Goal: Navigation & Orientation: Find specific page/section

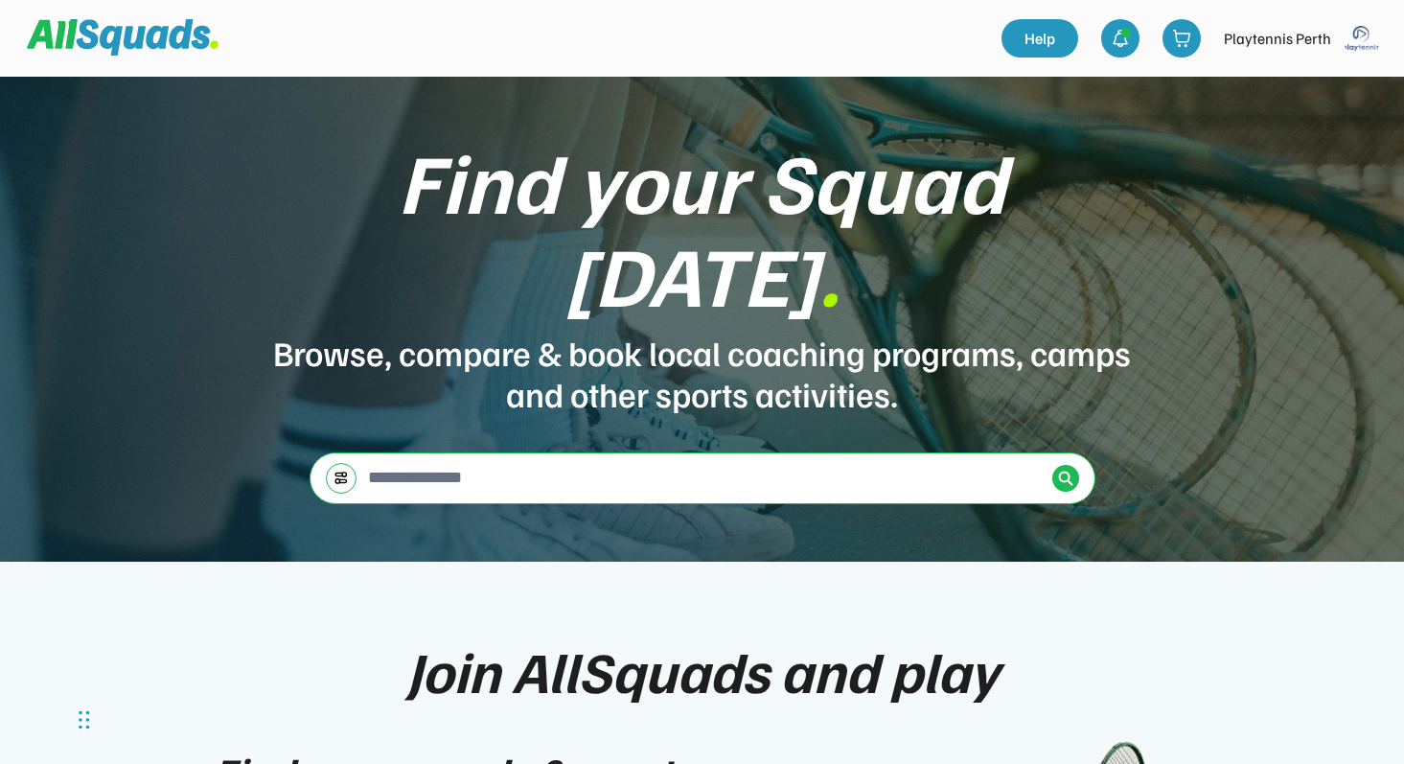
click at [1370, 28] on img at bounding box center [1362, 38] width 38 height 38
click at [1287, 86] on link "Profile" at bounding box center [1336, 84] width 113 height 38
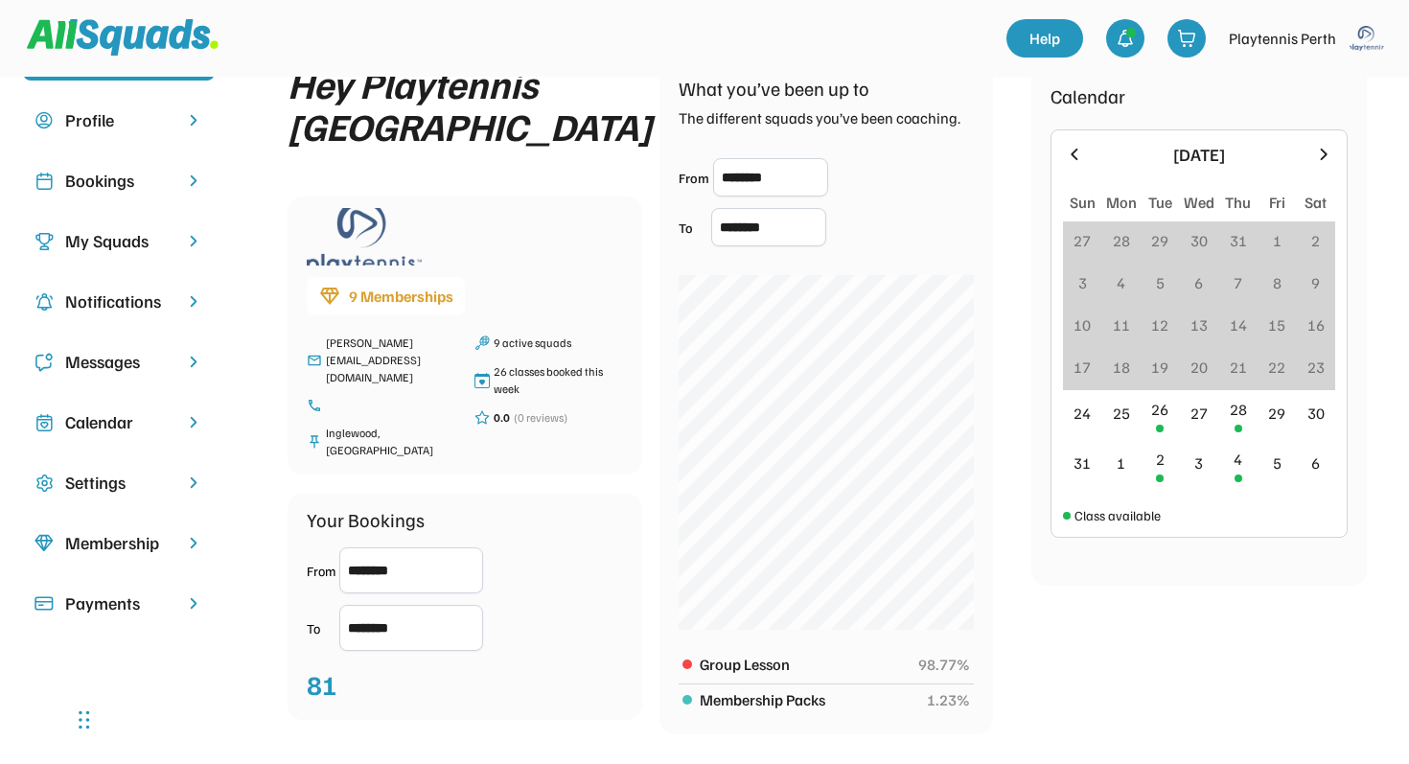
scroll to position [69, 0]
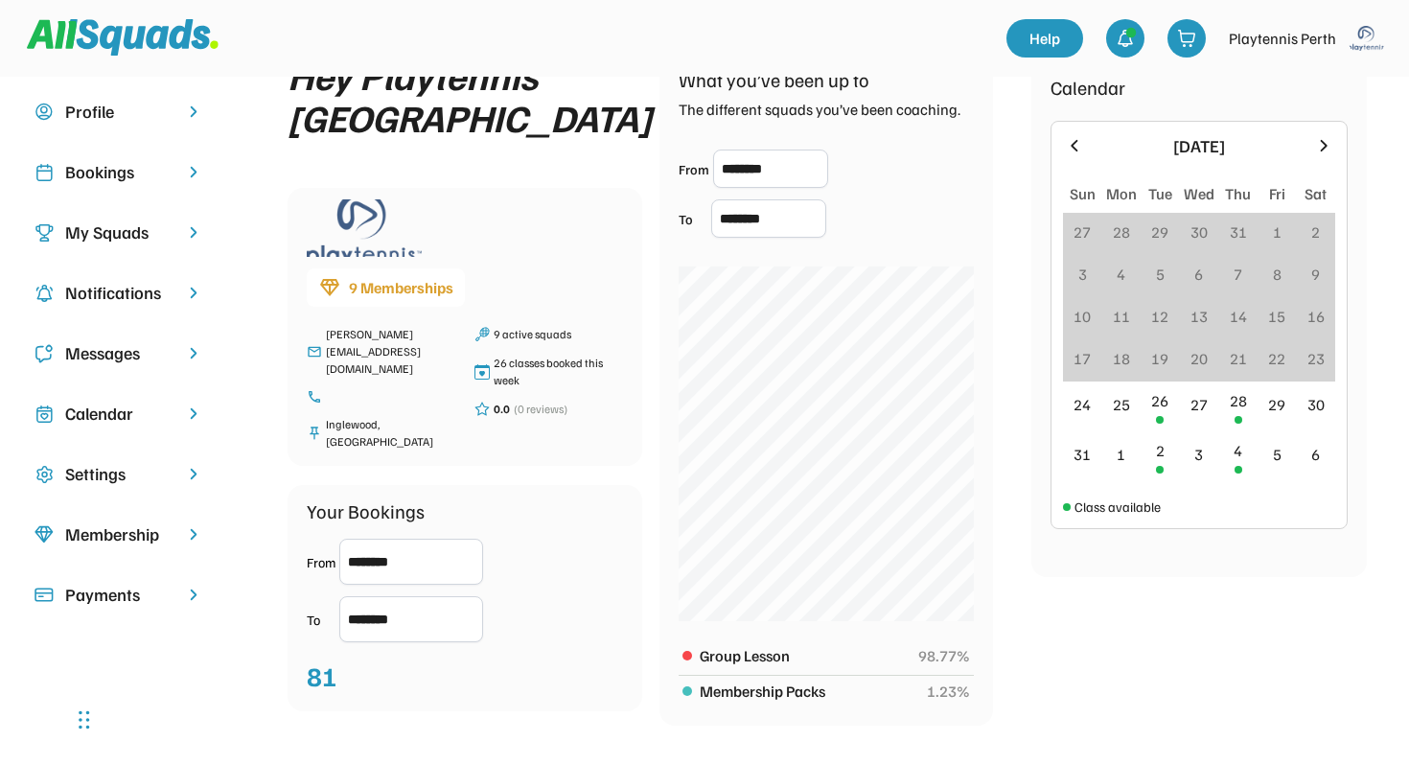
click at [182, 236] on div "My Squads" at bounding box center [119, 232] width 192 height 41
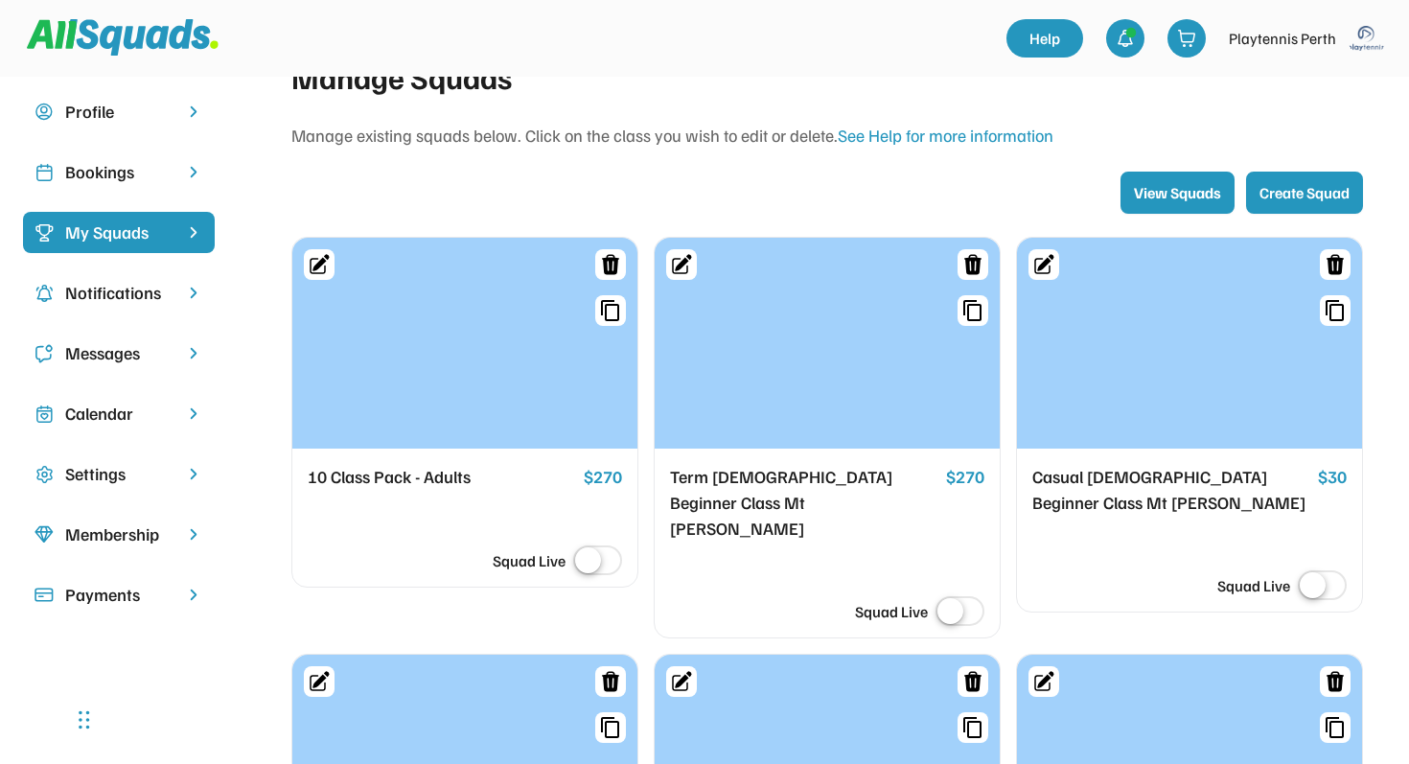
click at [151, 163] on div "Bookings" at bounding box center [118, 172] width 107 height 26
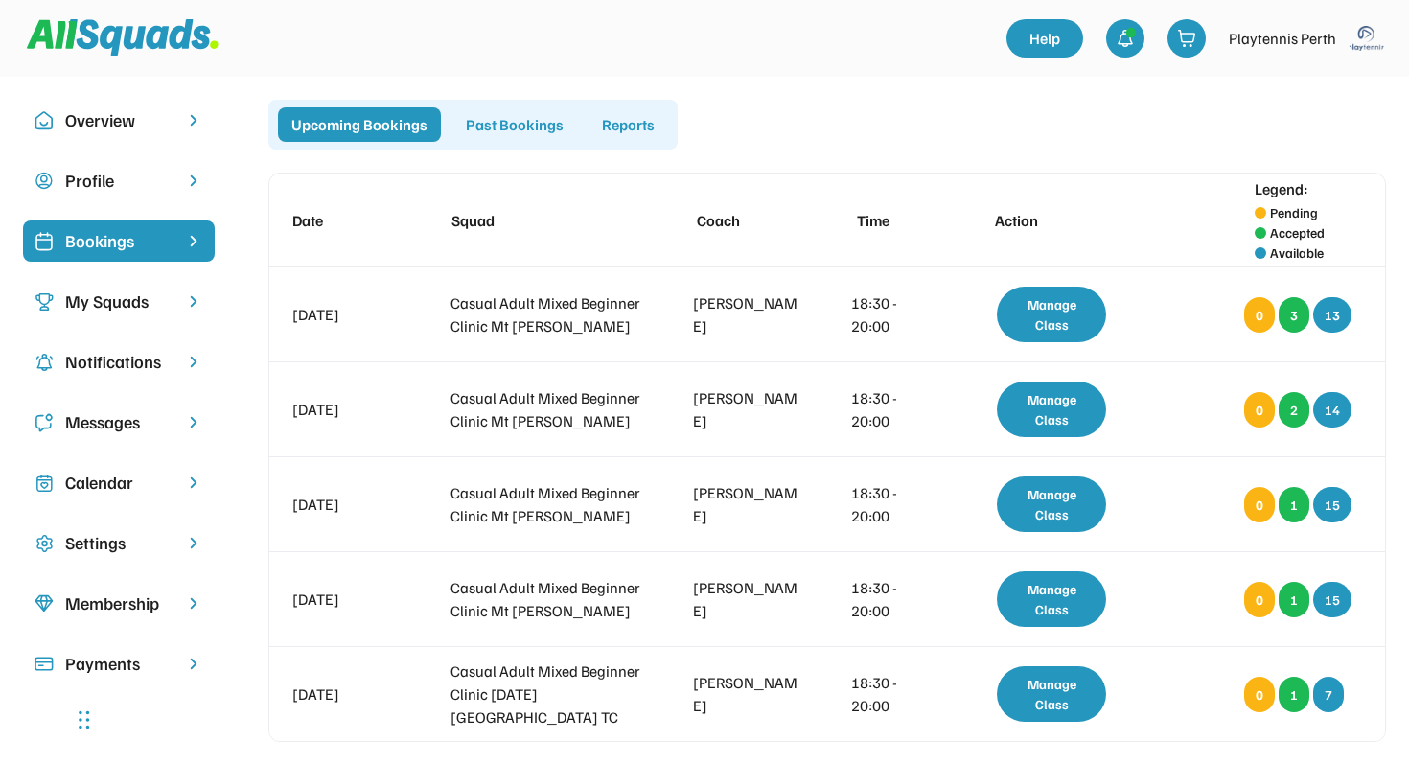
click at [491, 131] on div "Past Bookings" at bounding box center [514, 124] width 125 height 35
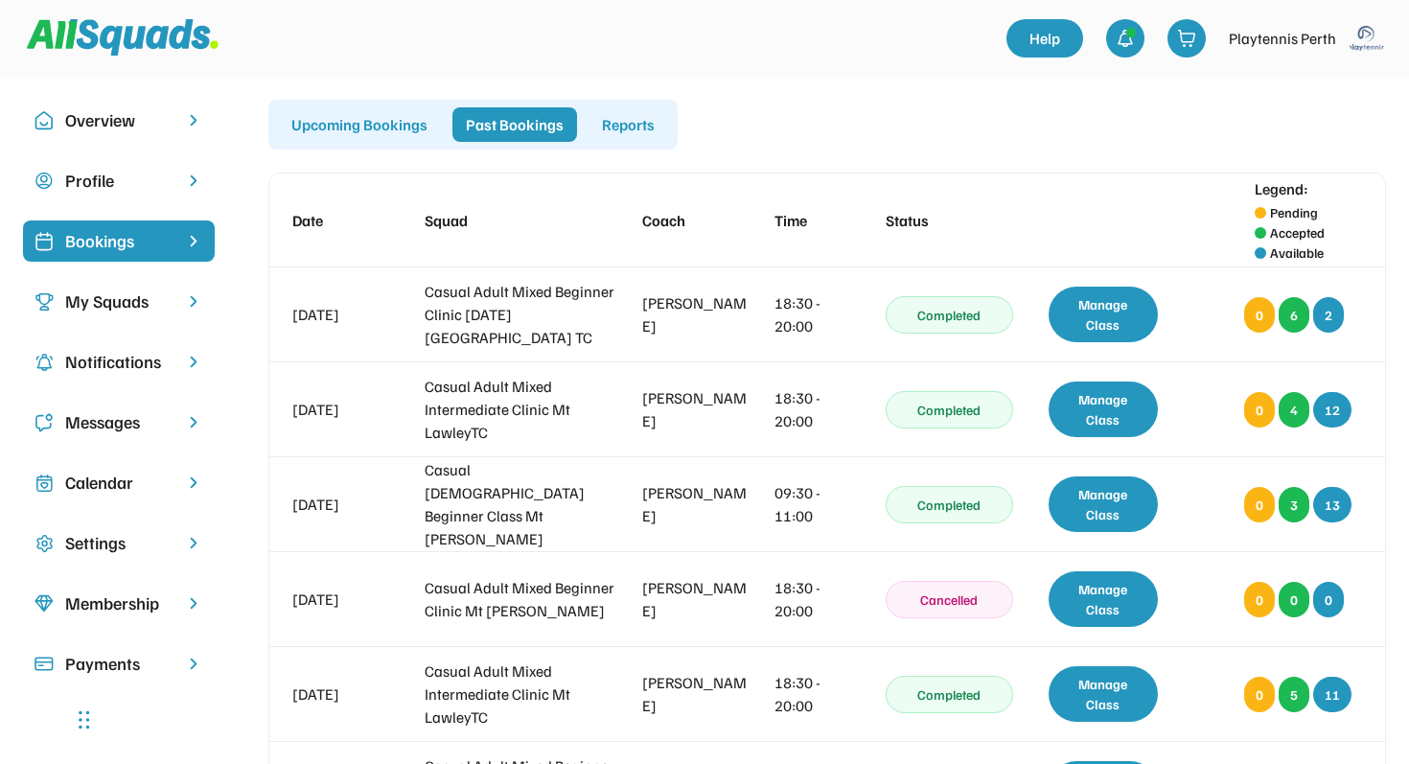
click at [358, 128] on div "Upcoming Bookings" at bounding box center [359, 124] width 163 height 35
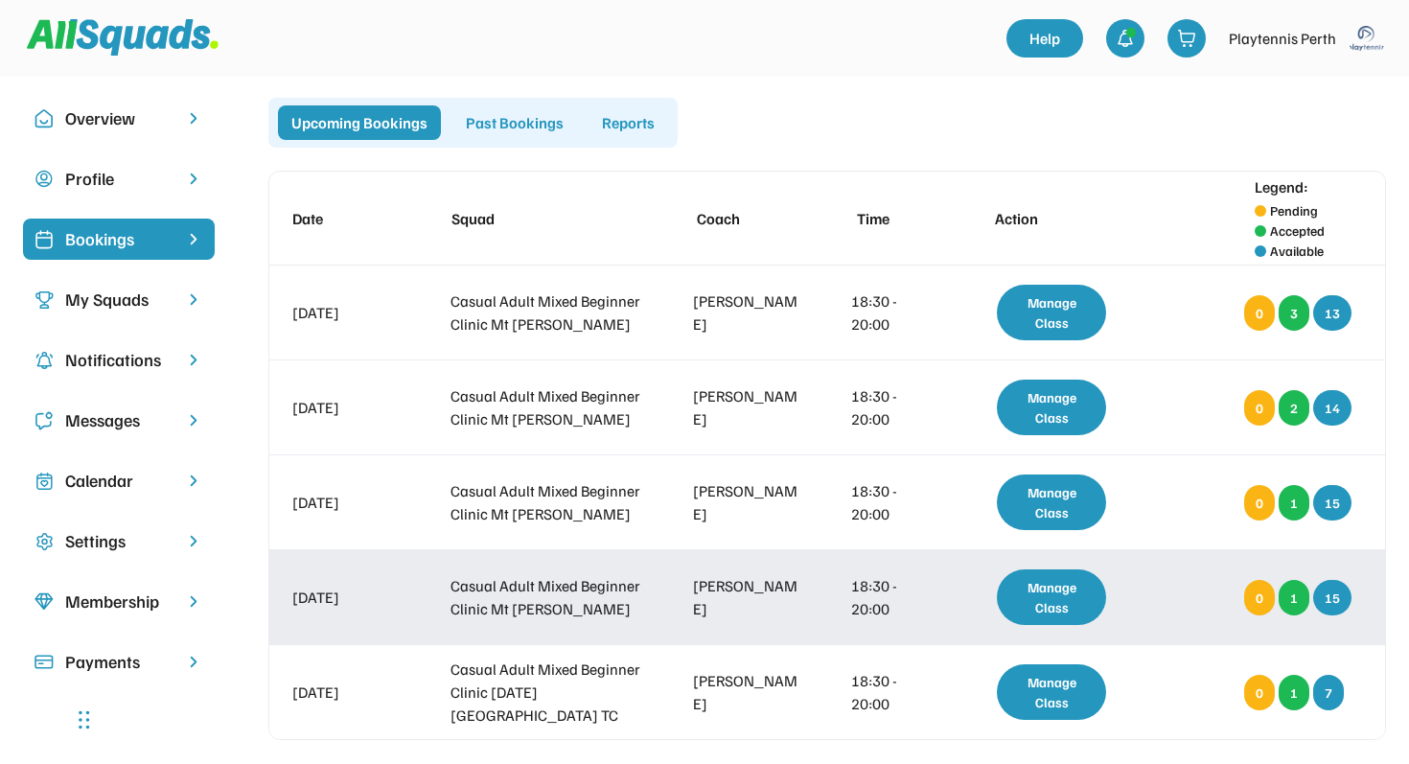
scroll to position [24, 0]
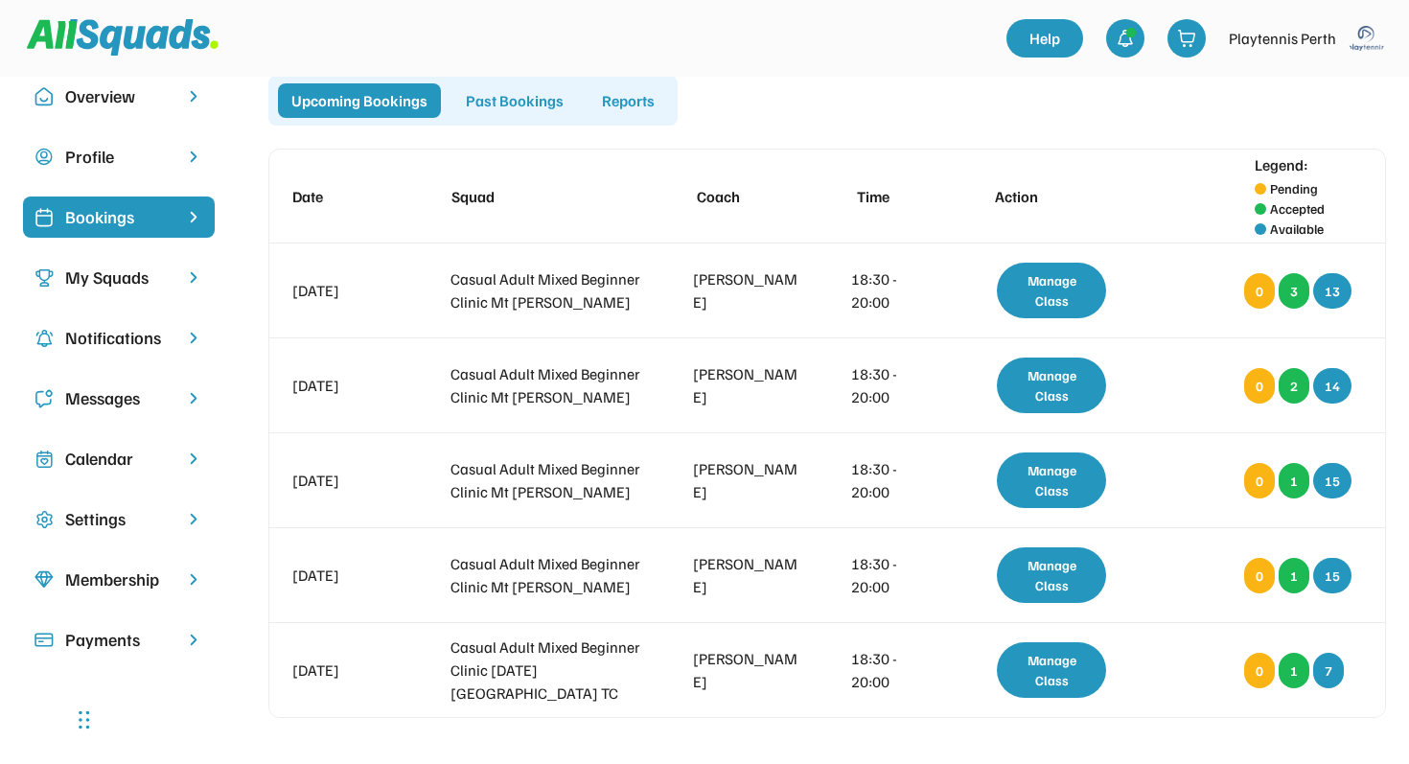
click at [169, 284] on div "My Squads" at bounding box center [118, 278] width 107 height 26
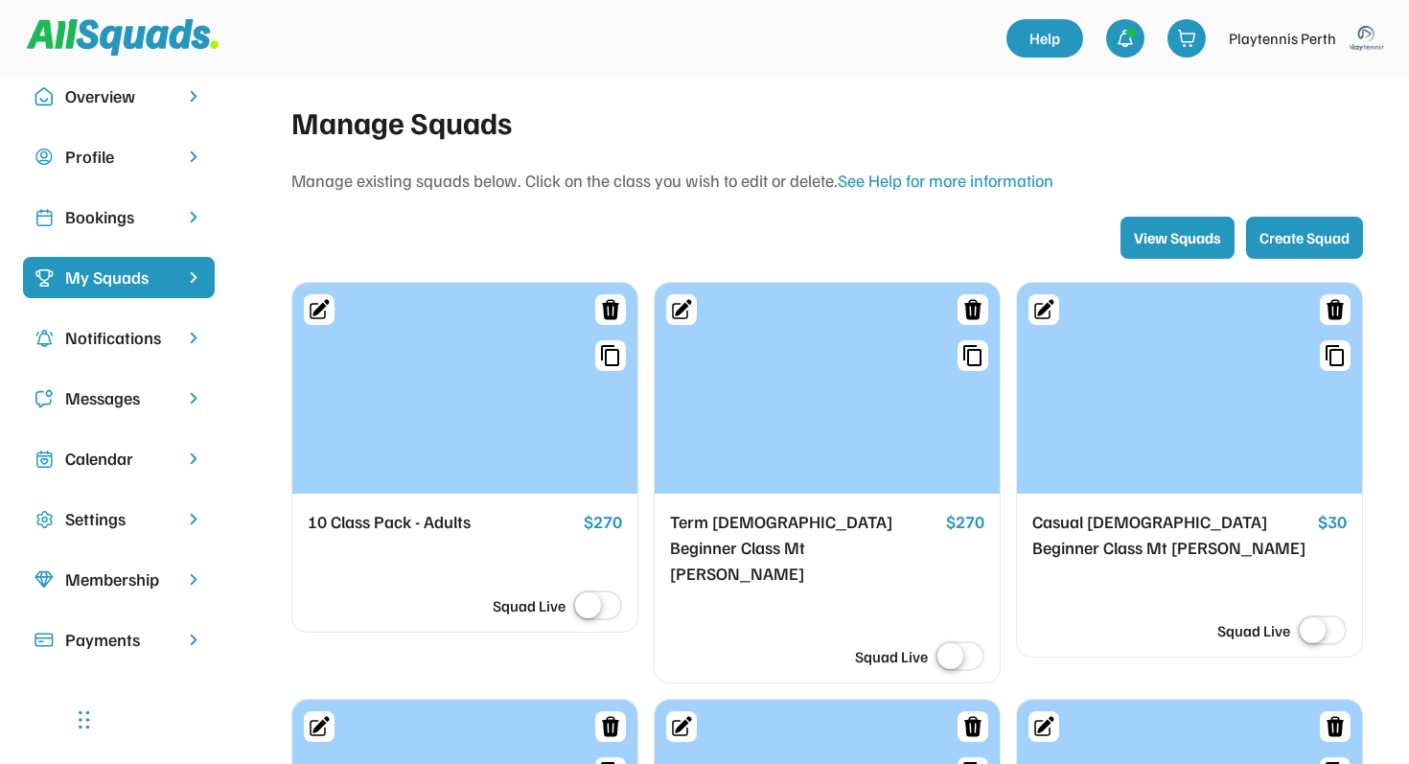
click at [165, 92] on div "Overview" at bounding box center [118, 96] width 107 height 26
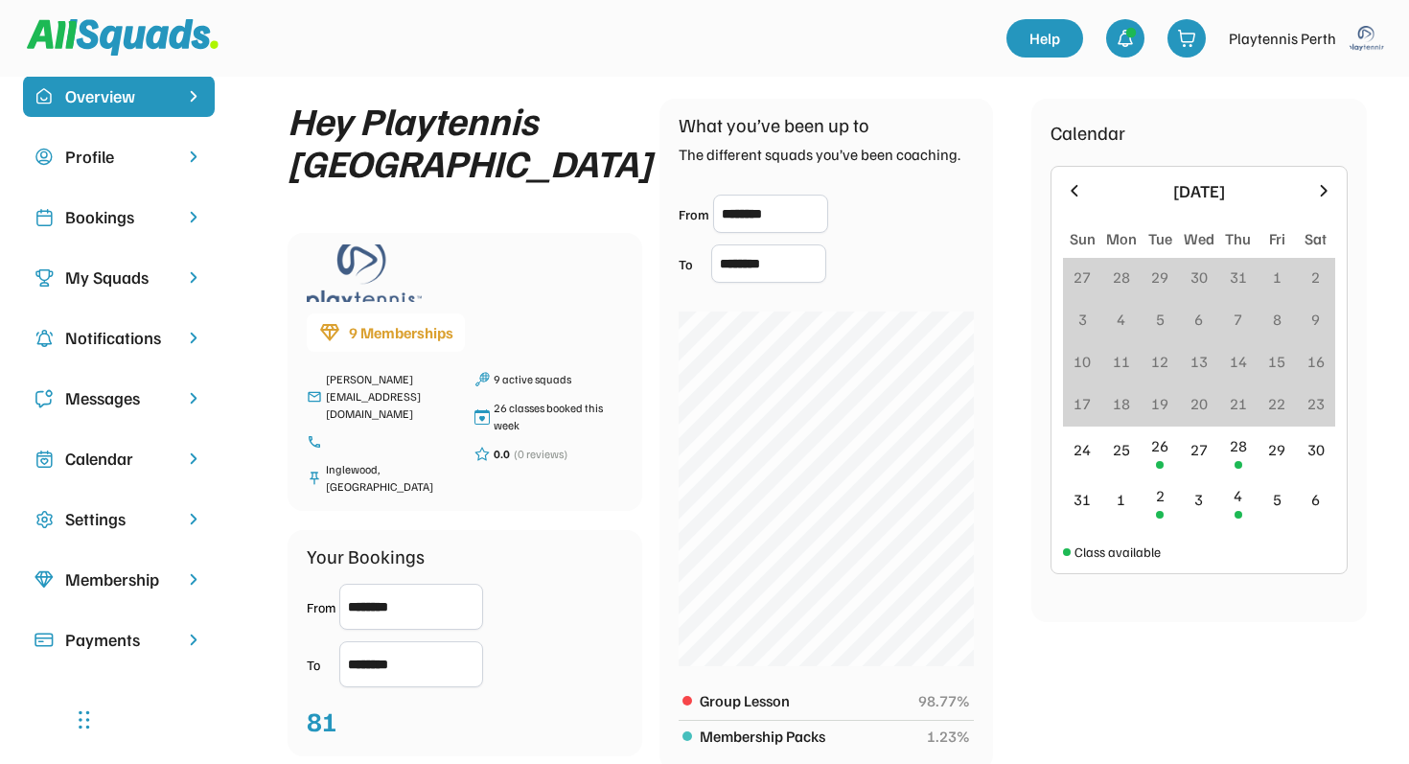
scroll to position [43, 0]
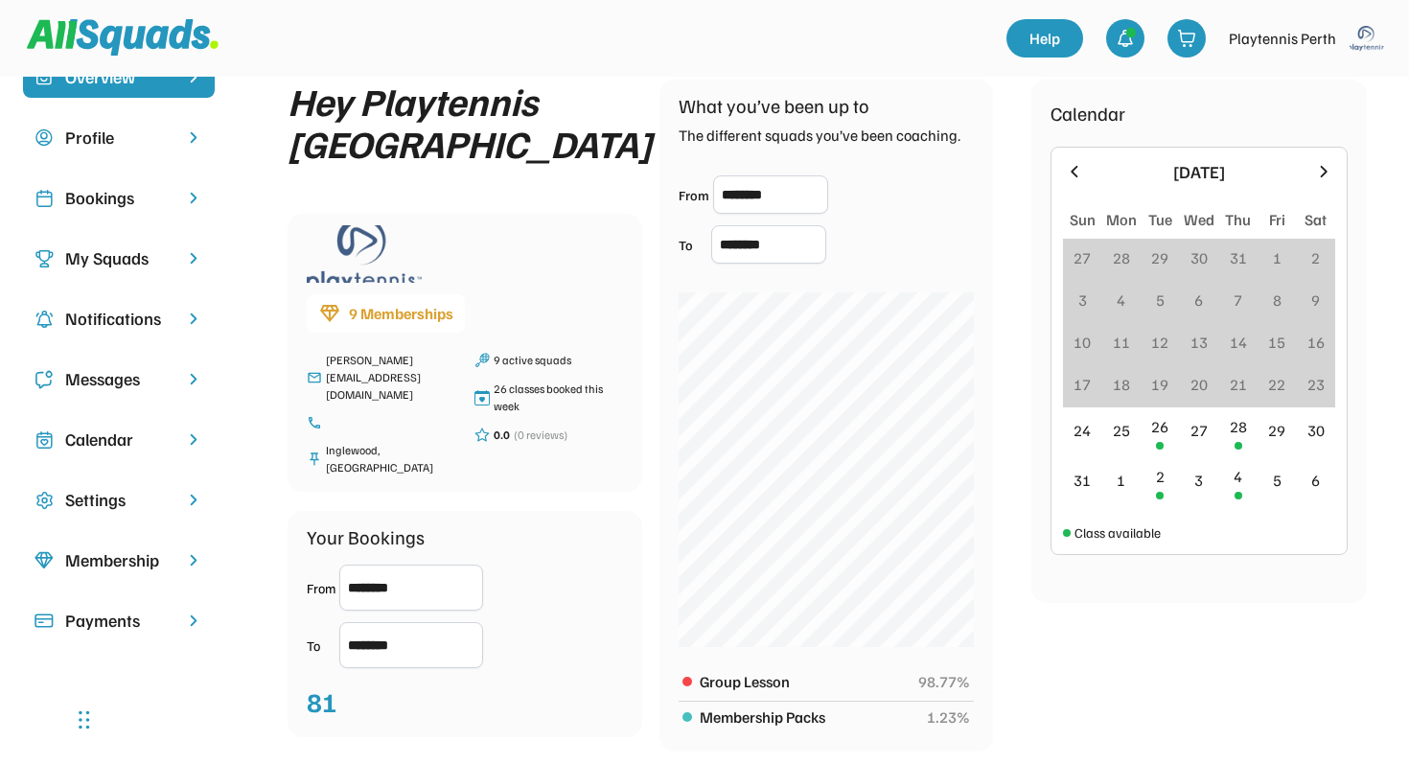
click at [119, 189] on div "Bookings" at bounding box center [118, 198] width 107 height 26
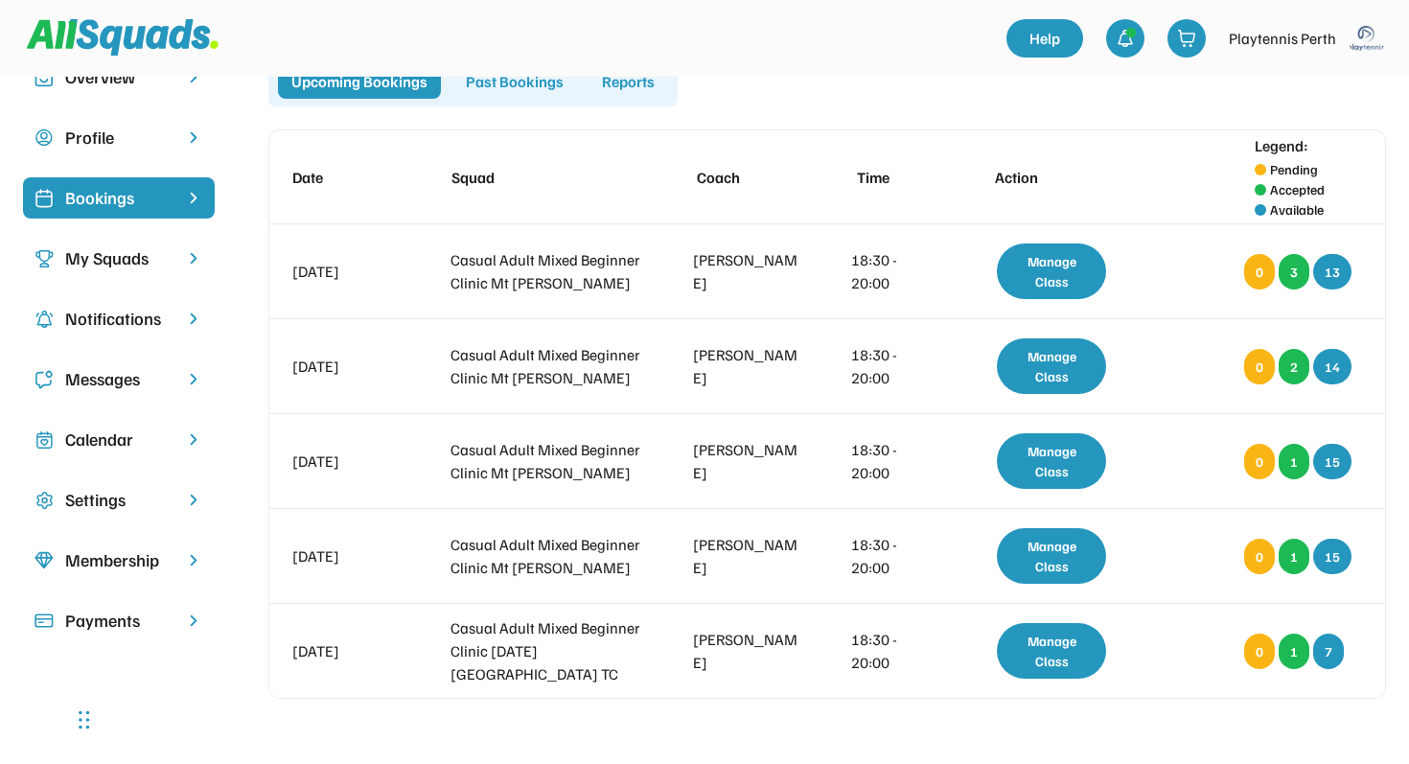
click at [98, 576] on div "Membership" at bounding box center [119, 560] width 192 height 41
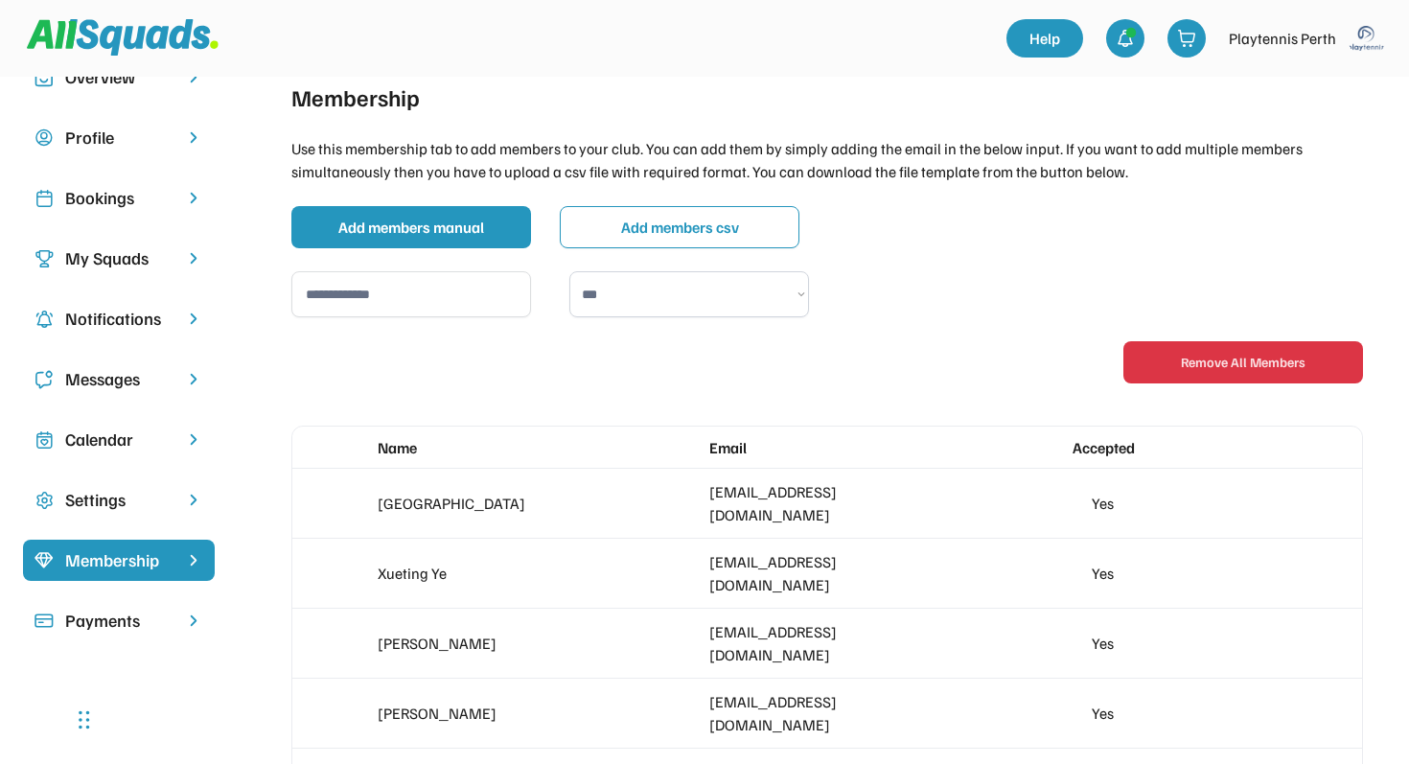
click at [1367, 34] on img at bounding box center [1367, 38] width 38 height 38
